Goal: Find specific page/section: Find specific page/section

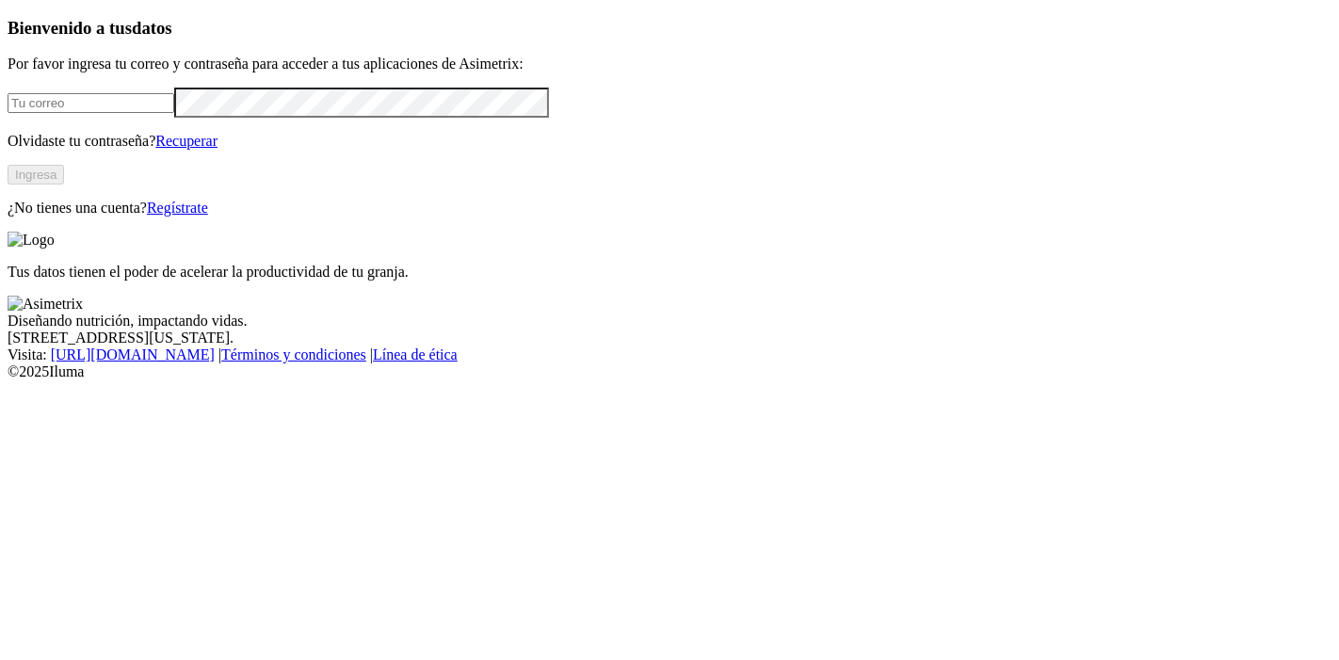
click at [174, 113] on input "email" at bounding box center [91, 103] width 167 height 20
type input "[PERSON_NAME][EMAIL_ADDRESS][PERSON_NAME][DOMAIN_NAME]"
click at [64, 185] on button "Ingresa" at bounding box center [36, 175] width 57 height 20
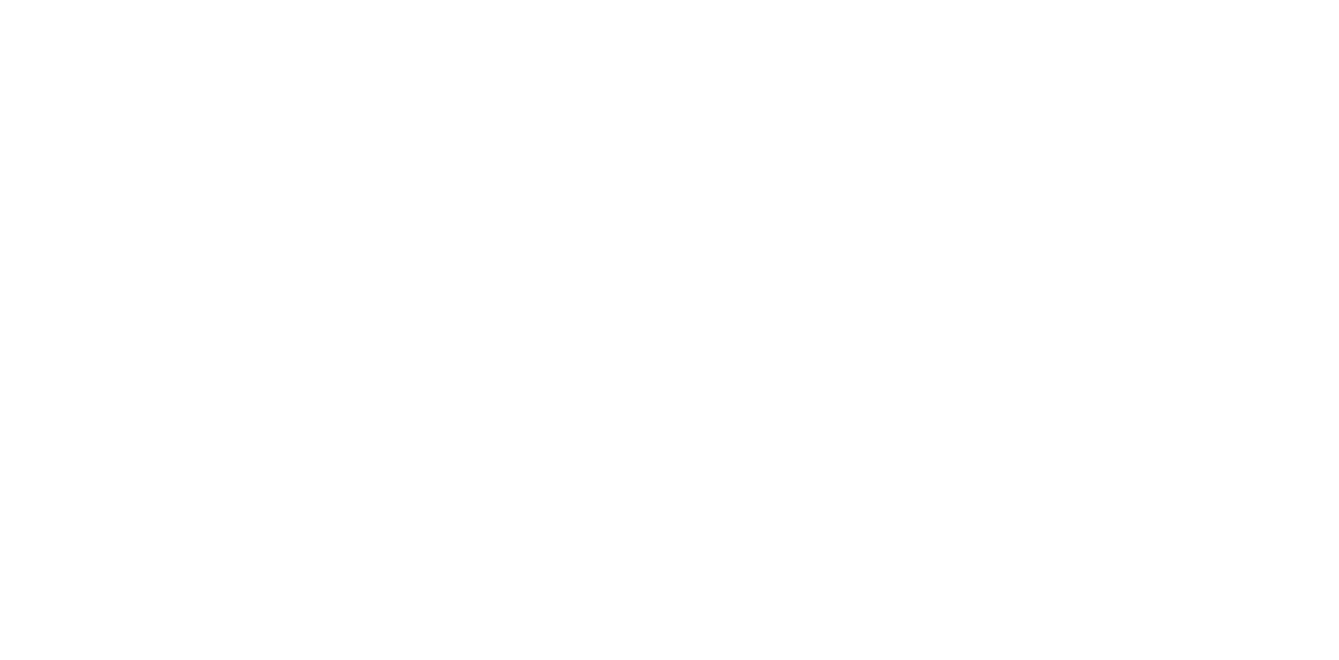
scroll to position [1464, 0]
